Goal: Entertainment & Leisure: Consume media (video, audio)

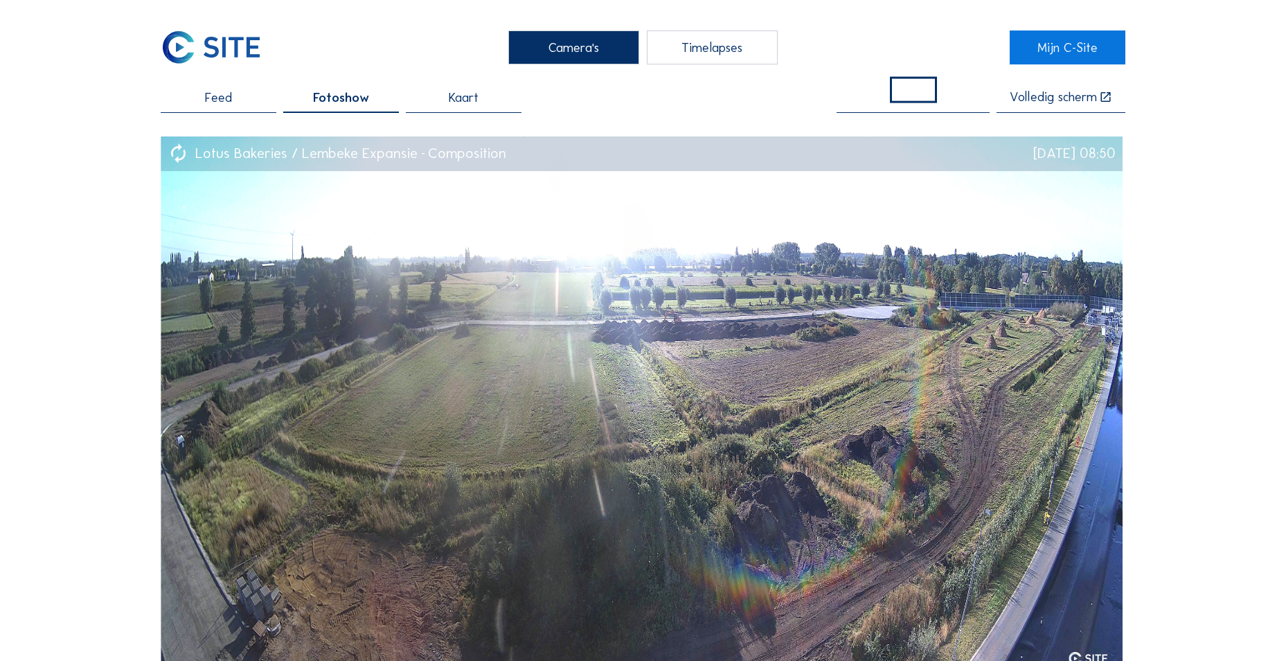
click at [701, 52] on div "Timelapses" at bounding box center [712, 47] width 131 height 34
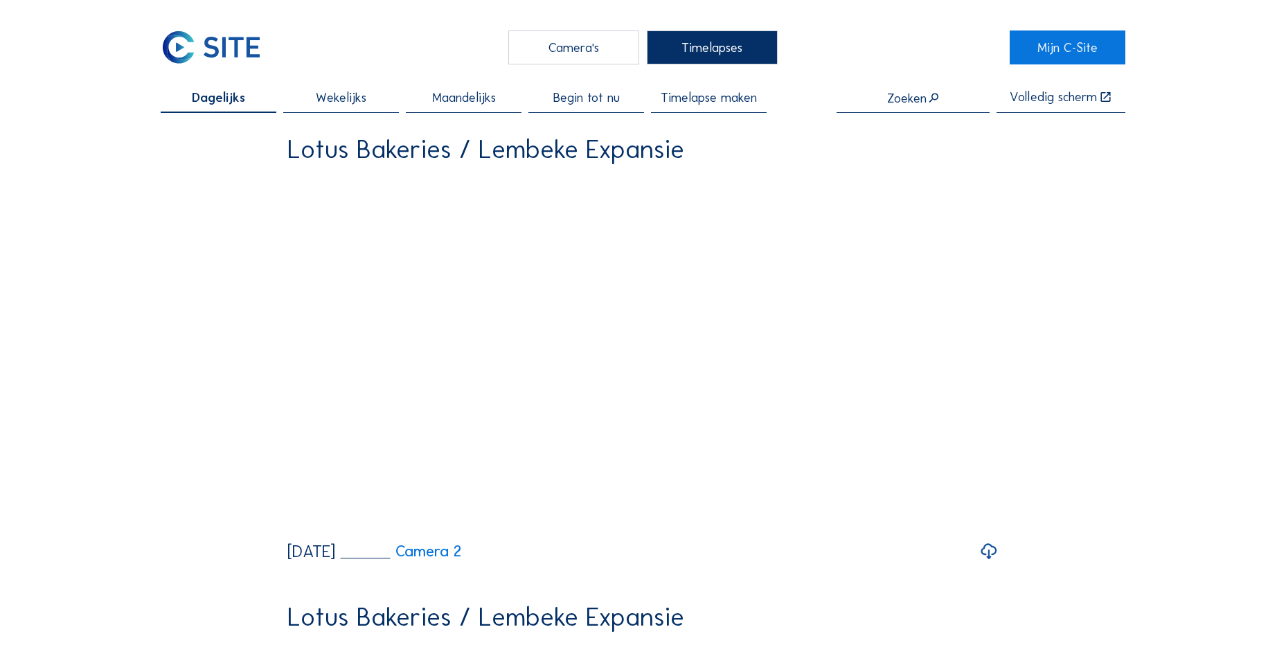
click at [603, 101] on span "Begin tot nu" at bounding box center [586, 97] width 66 height 13
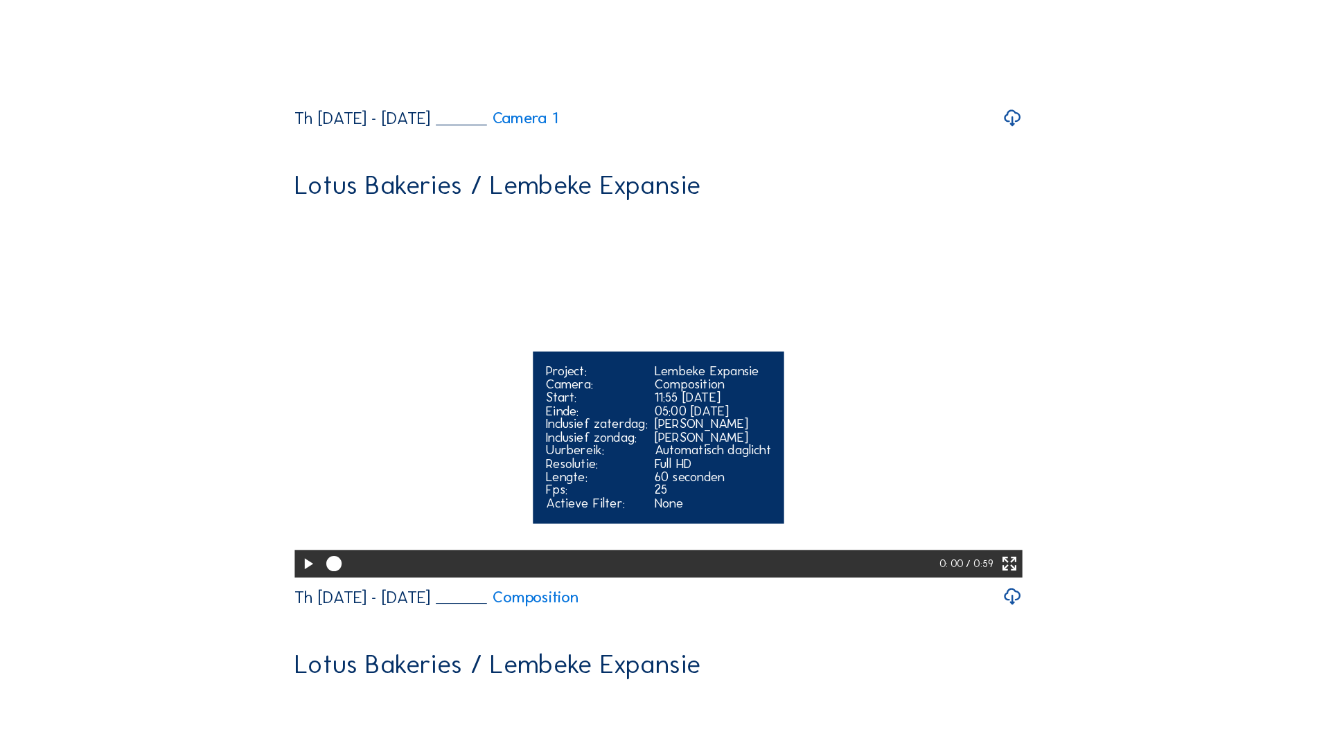
scroll to position [416, 0]
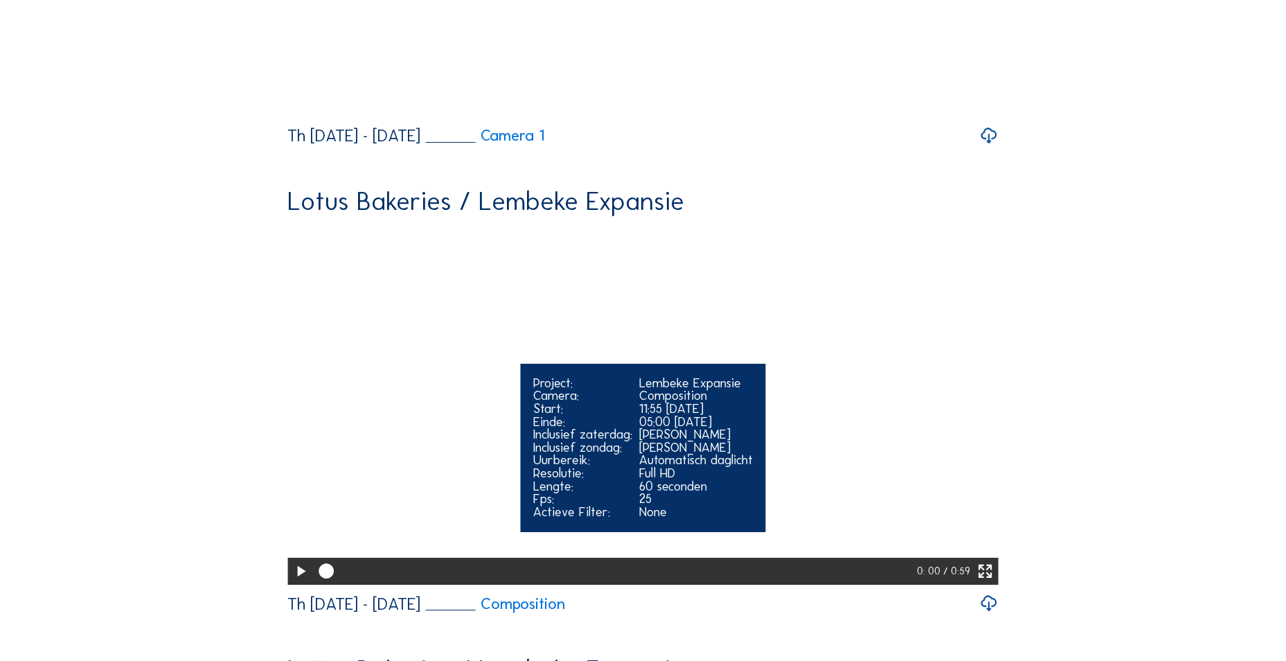
drag, startPoint x: 977, startPoint y: 496, endPoint x: 979, endPoint y: 548, distance: 52.0
click at [977, 558] on div at bounding box center [984, 571] width 28 height 26
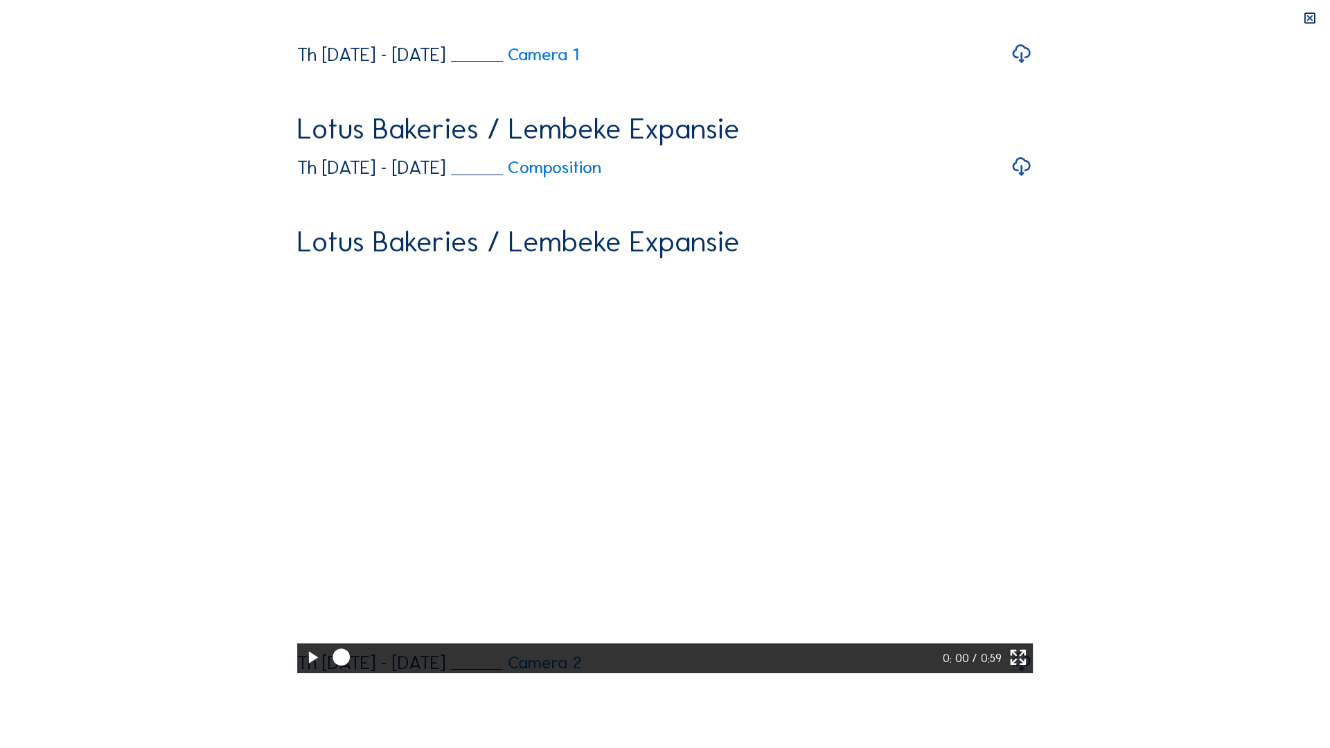
drag, startPoint x: 6, startPoint y: 736, endPoint x: 21, endPoint y: 701, distance: 37.6
click at [302, 641] on icon at bounding box center [312, 657] width 20 height 25
click at [631, 641] on div at bounding box center [534, 658] width 407 height 8
click at [331, 641] on div at bounding box center [488, 658] width 314 height 8
click at [331, 641] on div at bounding box center [406, 658] width 150 height 8
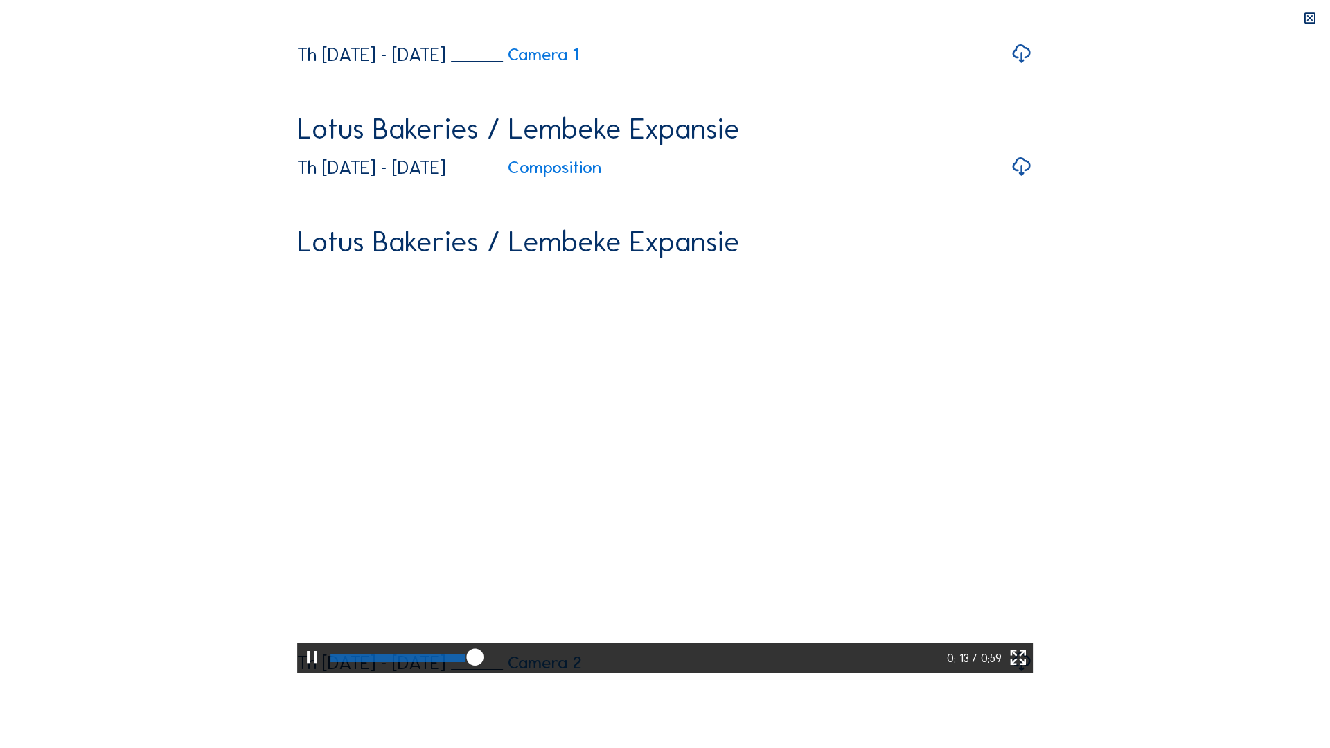
click at [764, 641] on div at bounding box center [636, 658] width 621 height 30
click at [826, 641] on div at bounding box center [635, 658] width 618 height 30
click at [738, 641] on div at bounding box center [534, 658] width 407 height 8
click at [686, 641] on div at bounding box center [635, 658] width 618 height 30
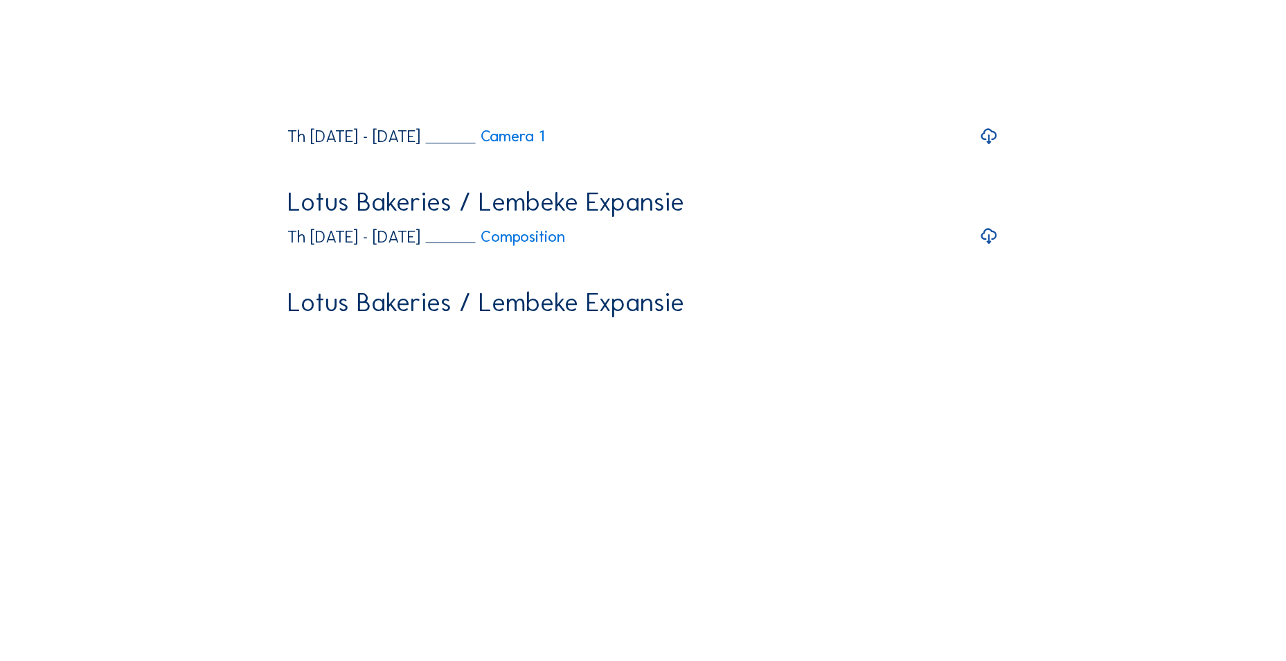
scroll to position [414, 0]
